Goal: Task Accomplishment & Management: Manage account settings

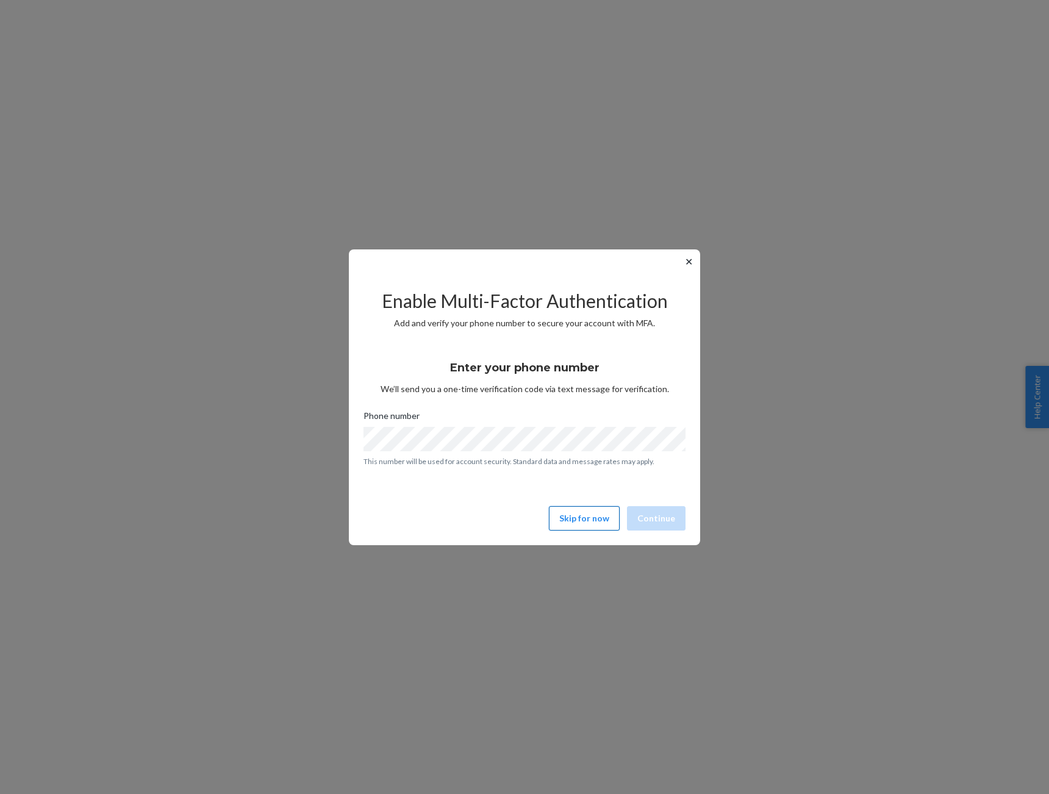
click at [581, 524] on button "Skip for now" at bounding box center [584, 518] width 71 height 24
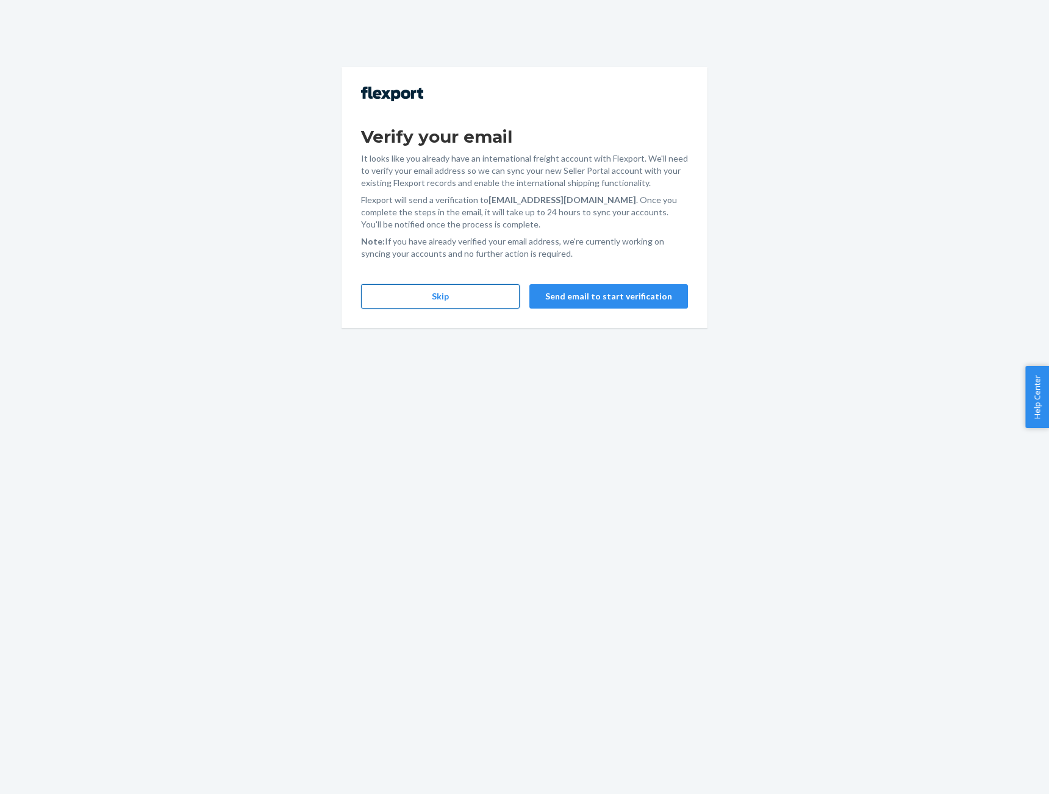
click at [467, 302] on button "Skip" at bounding box center [440, 296] width 159 height 24
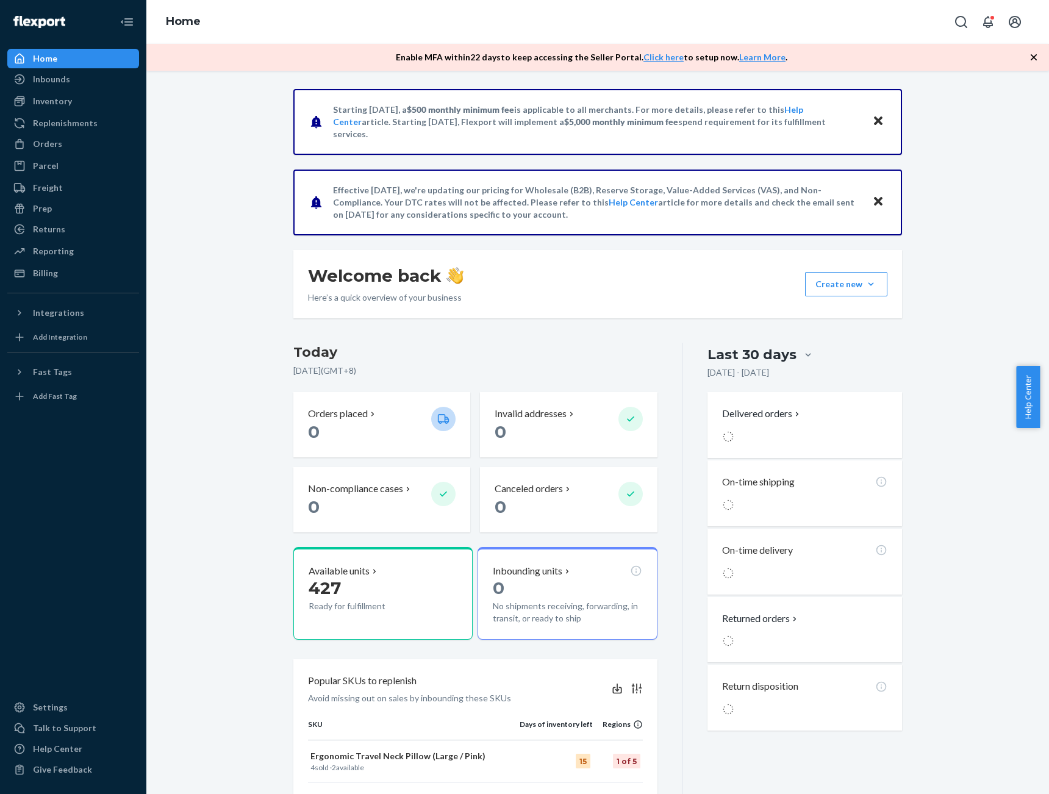
click at [499, 57] on p "Enable MFA [DATE] to keep accessing the Seller Portal. Click here to setup now.…" at bounding box center [592, 57] width 392 height 12
click at [499, 58] on p "Enable MFA [DATE] to keep accessing the Seller Portal. Click here to setup now.…" at bounding box center [592, 57] width 392 height 12
click at [500, 55] on p "Enable MFA [DATE] to keep accessing the Seller Portal. Click here to setup now.…" at bounding box center [592, 57] width 392 height 12
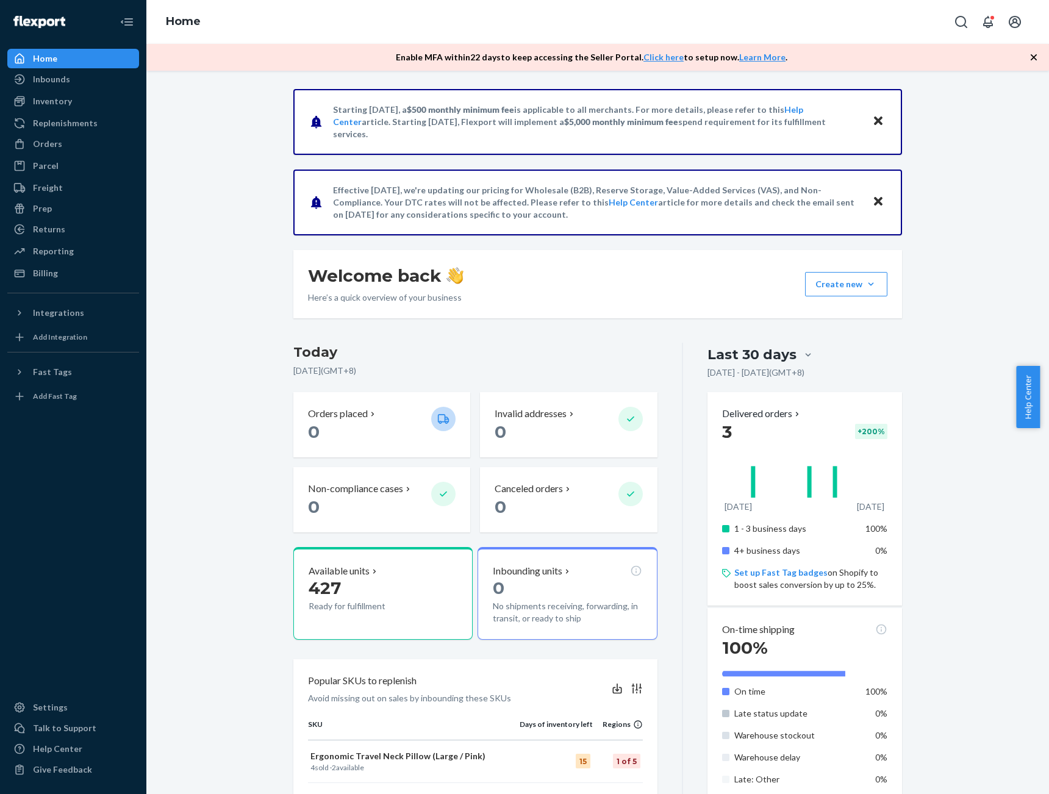
click at [489, 57] on p "Enable MFA [DATE] to keep accessing the Seller Portal. Click here to setup now.…" at bounding box center [592, 57] width 392 height 12
click at [404, 54] on p "Enable MFA [DATE] to keep accessing the Seller Portal. Click here to setup now.…" at bounding box center [592, 57] width 392 height 12
drag, startPoint x: 403, startPoint y: 56, endPoint x: 531, endPoint y: 62, distance: 128.9
click at [531, 62] on div "Enable MFA [DATE] to keep accessing the Seller Portal. Click here to setup now.…" at bounding box center [597, 57] width 903 height 27
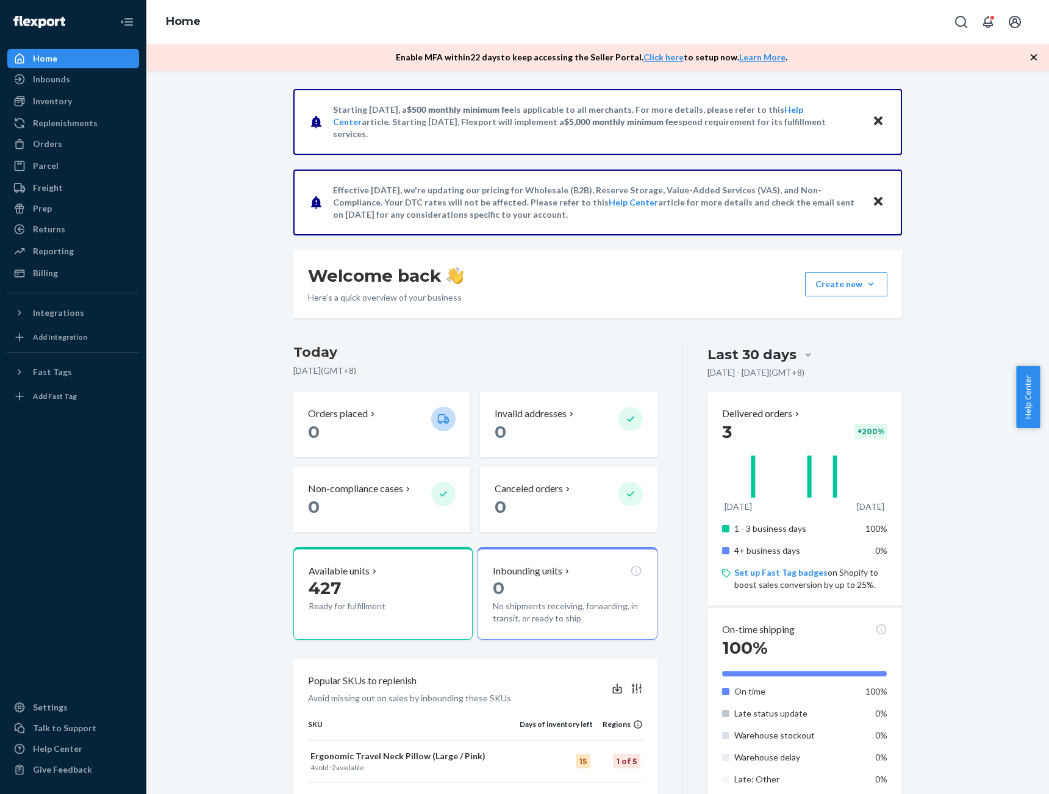
click at [533, 59] on p "Enable MFA [DATE] to keep accessing the Seller Portal. Click here to setup now.…" at bounding box center [592, 57] width 392 height 12
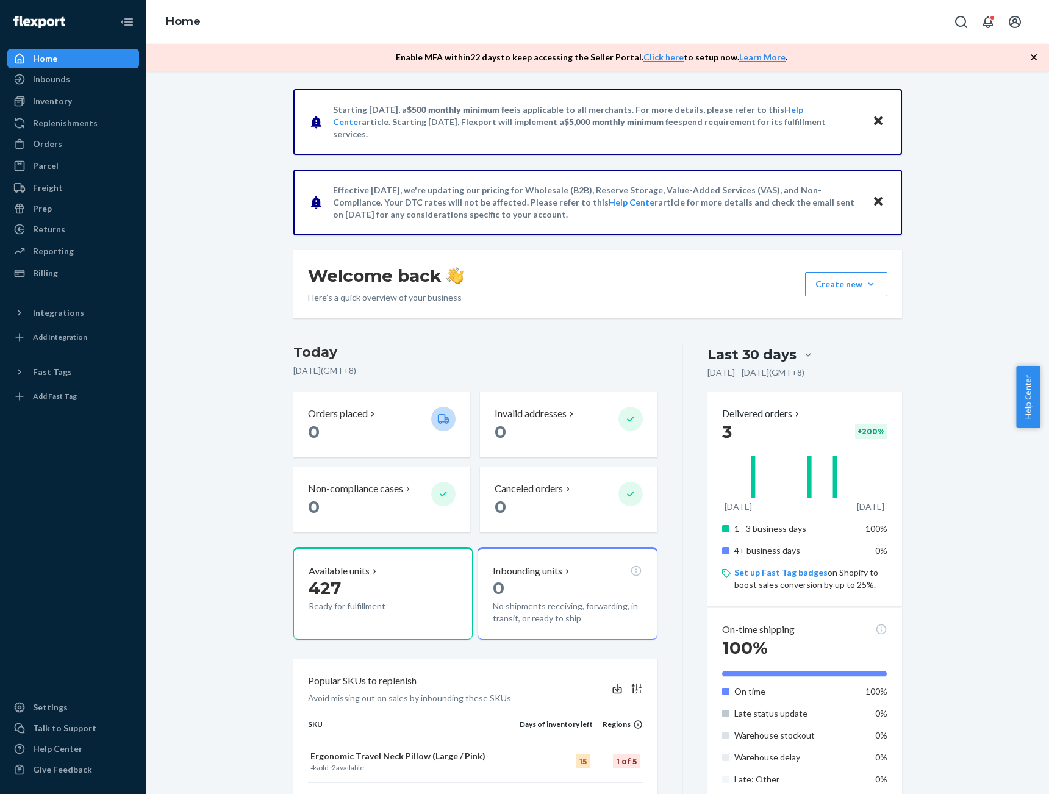
click at [456, 59] on p "Enable MFA [DATE] to keep accessing the Seller Portal. Click here to setup now.…" at bounding box center [592, 57] width 392 height 12
click at [455, 59] on p "Enable MFA [DATE] to keep accessing the Seller Portal. Click here to setup now.…" at bounding box center [592, 57] width 392 height 12
click at [406, 62] on p "Enable MFA [DATE] to keep accessing the Seller Portal. Click here to setup now.…" at bounding box center [592, 57] width 392 height 12
